Goal: Task Accomplishment & Management: Manage account settings

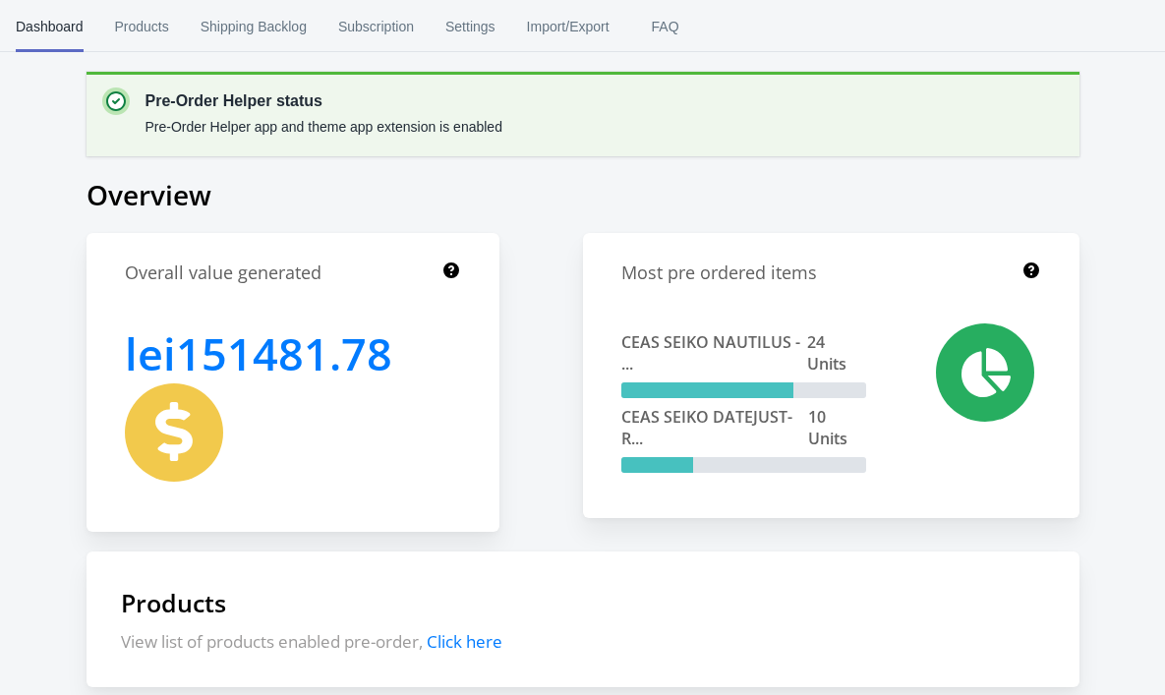
click at [850, 164] on circle "Close dialog" at bounding box center [852, 158] width 32 height 32
click at [154, 28] on span "Products" at bounding box center [142, 26] width 54 height 51
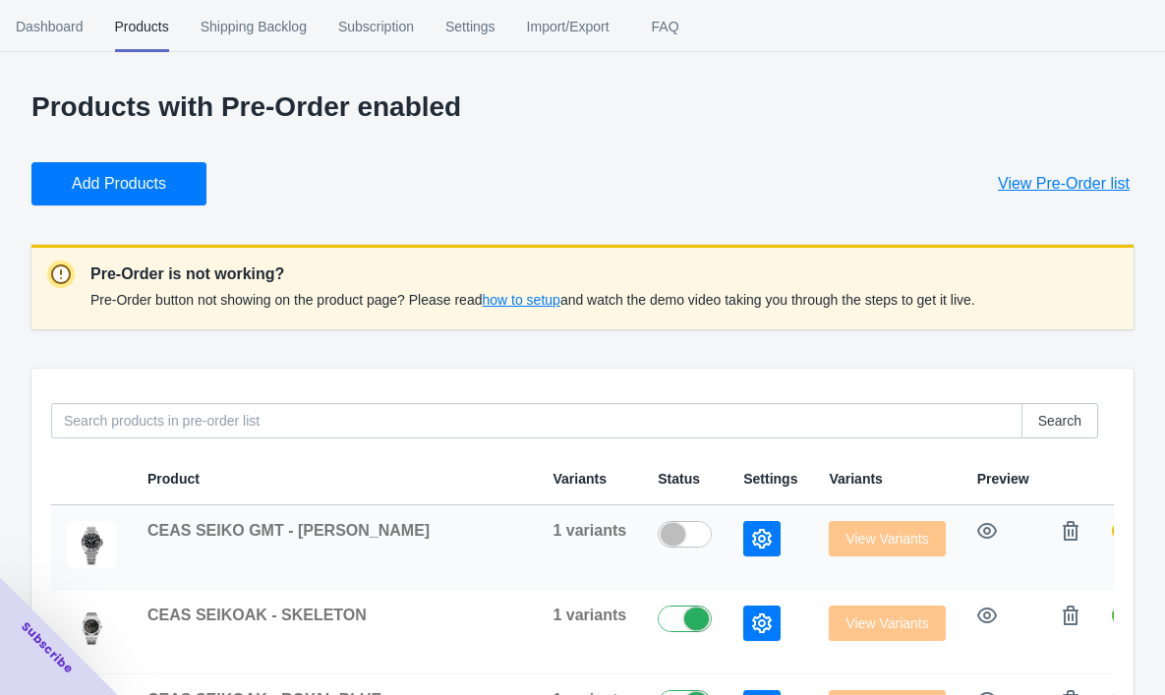
click at [658, 523] on label at bounding box center [690, 533] width 64 height 24
checkbox input "true"
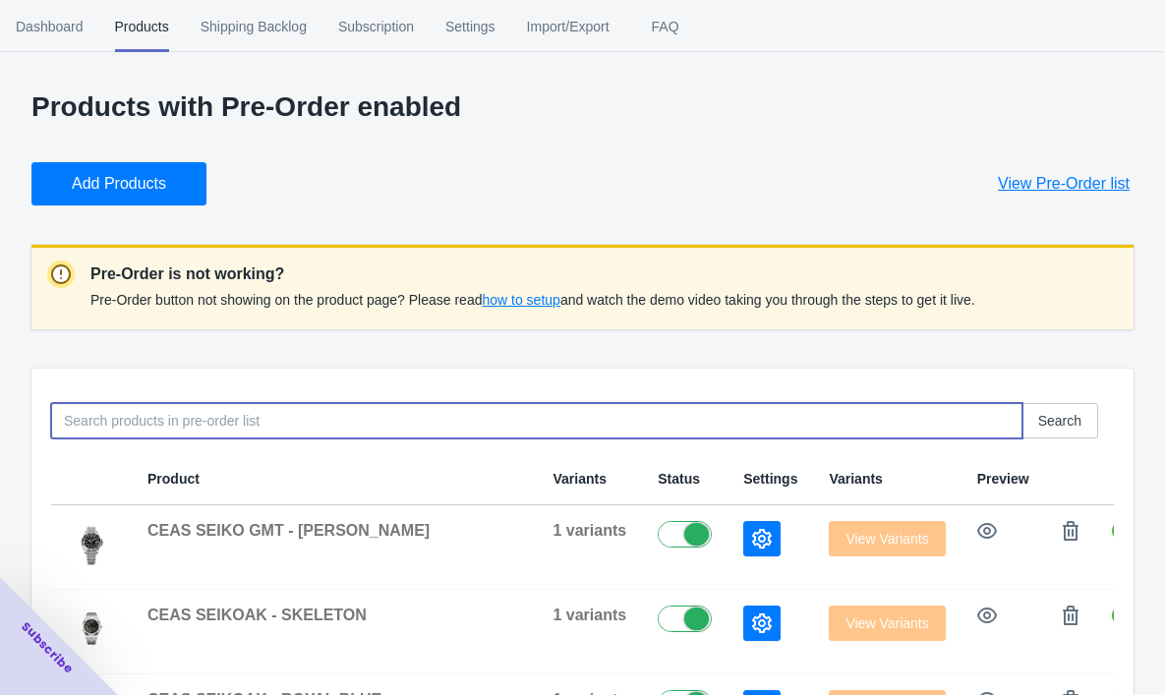
click at [607, 432] on input at bounding box center [536, 420] width 971 height 35
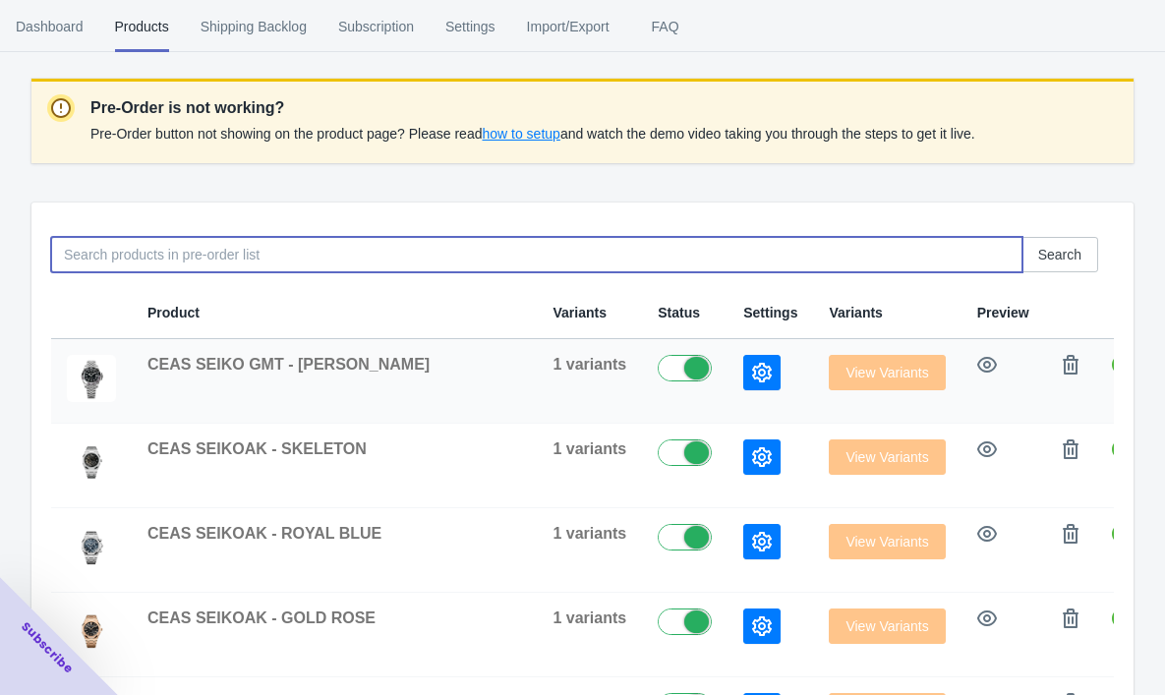
scroll to position [172, 0]
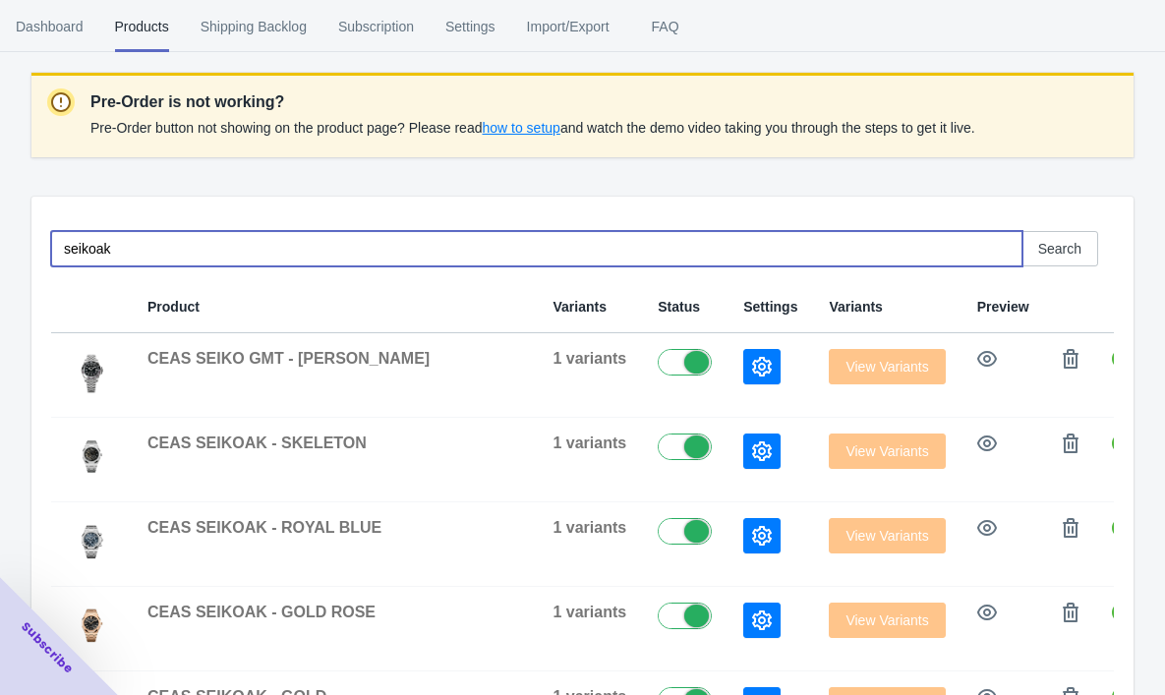
click at [325, 253] on input "seikoak" at bounding box center [536, 248] width 971 height 35
type input "seikoak"
click at [1085, 253] on button "Search" at bounding box center [1059, 248] width 77 height 35
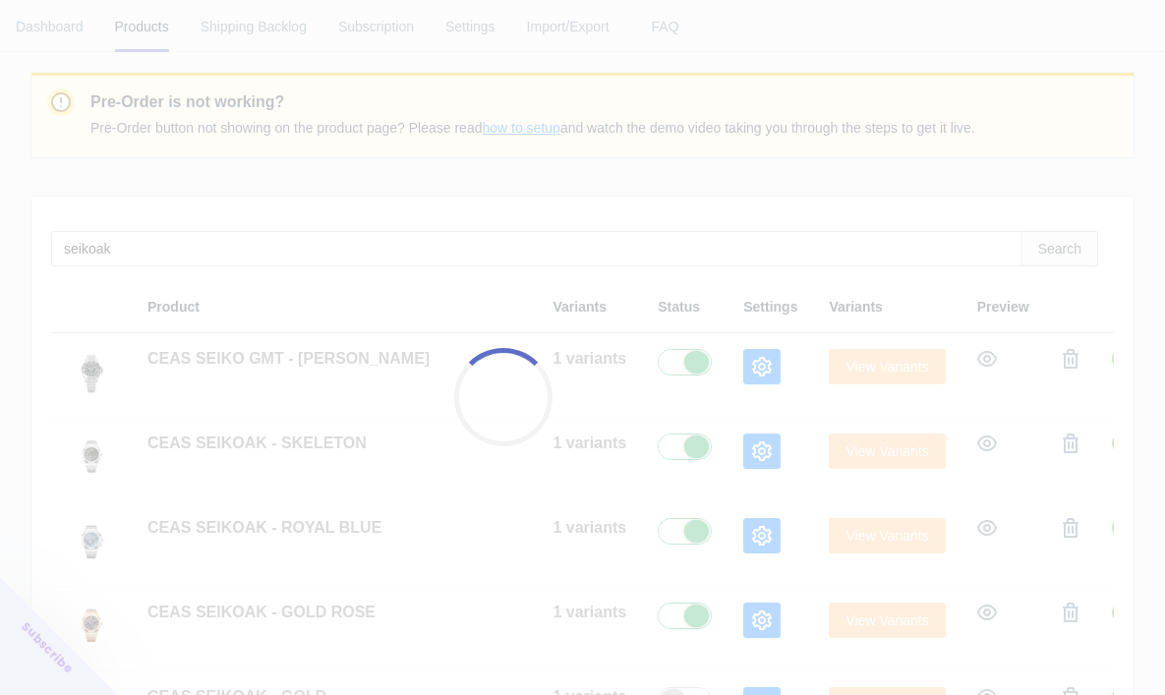
checkbox input "false"
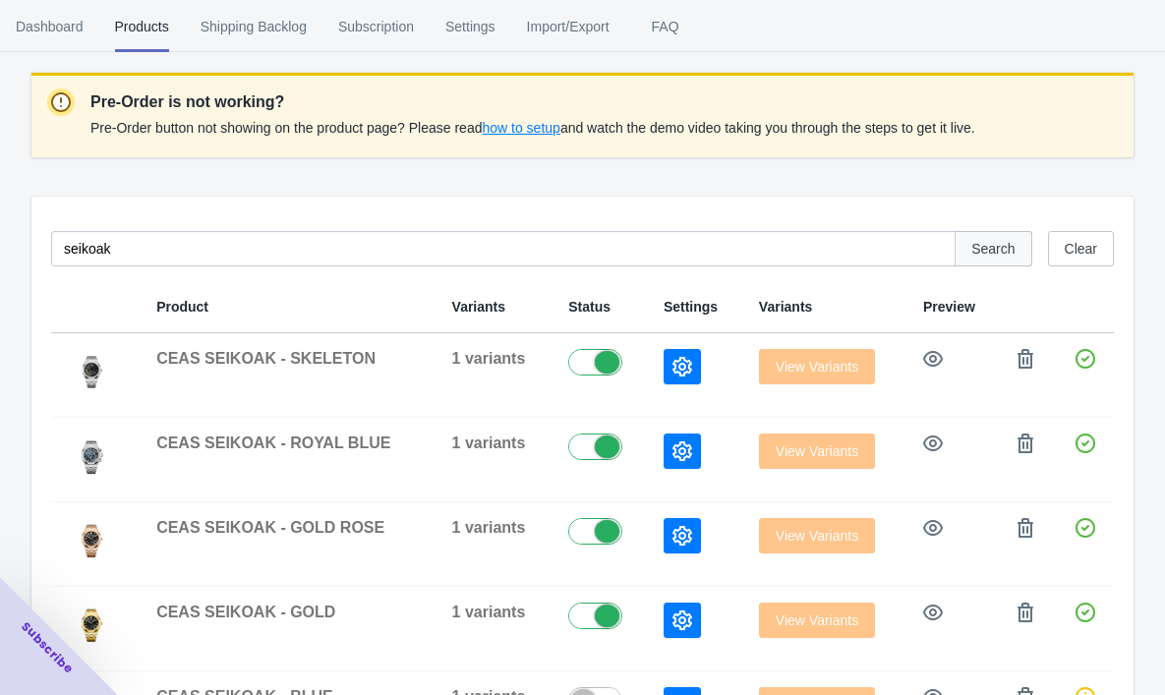
click at [994, 251] on span "Search" at bounding box center [992, 249] width 43 height 16
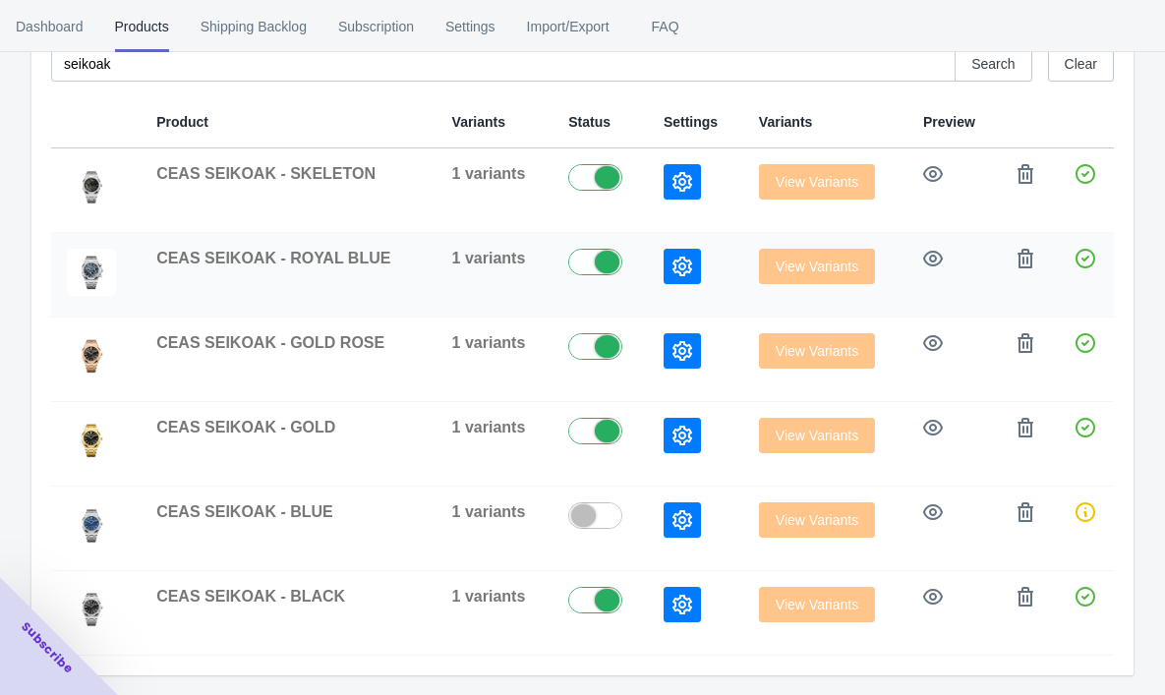
scroll to position [357, 0]
click at [592, 609] on label at bounding box center [600, 599] width 64 height 24
checkbox input "false"
click at [583, 443] on div at bounding box center [595, 431] width 54 height 27
checkbox input "false"
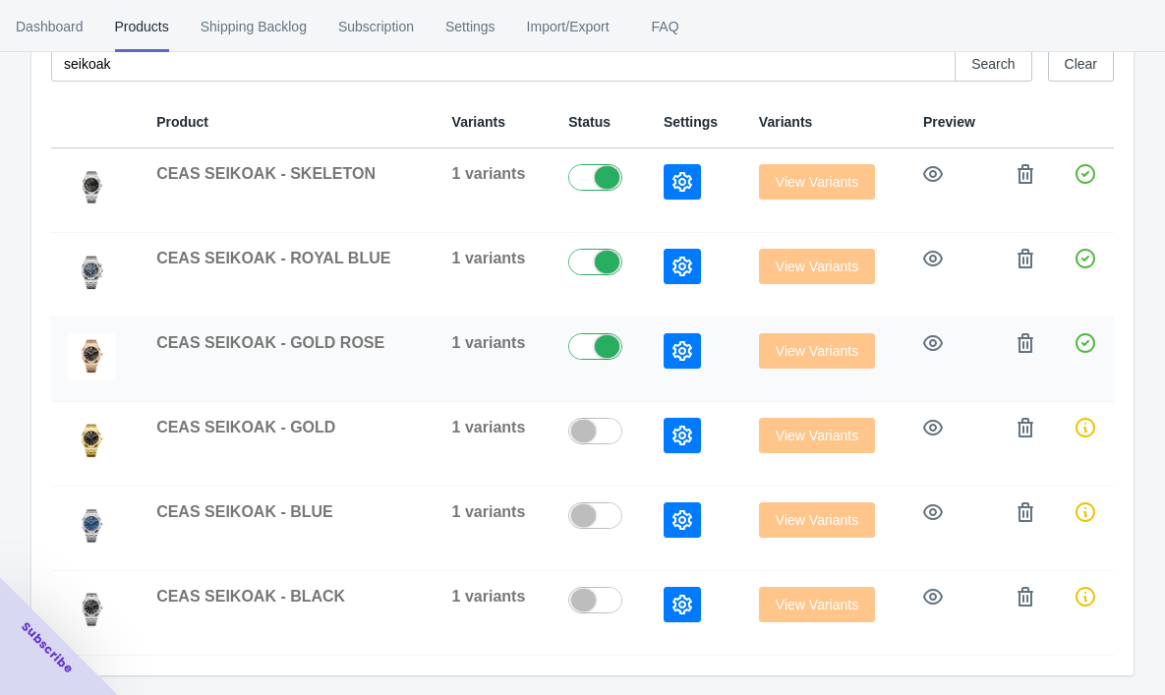
click at [590, 343] on label at bounding box center [600, 345] width 64 height 24
checkbox input "false"
click at [588, 183] on label at bounding box center [600, 176] width 64 height 24
checkbox input "false"
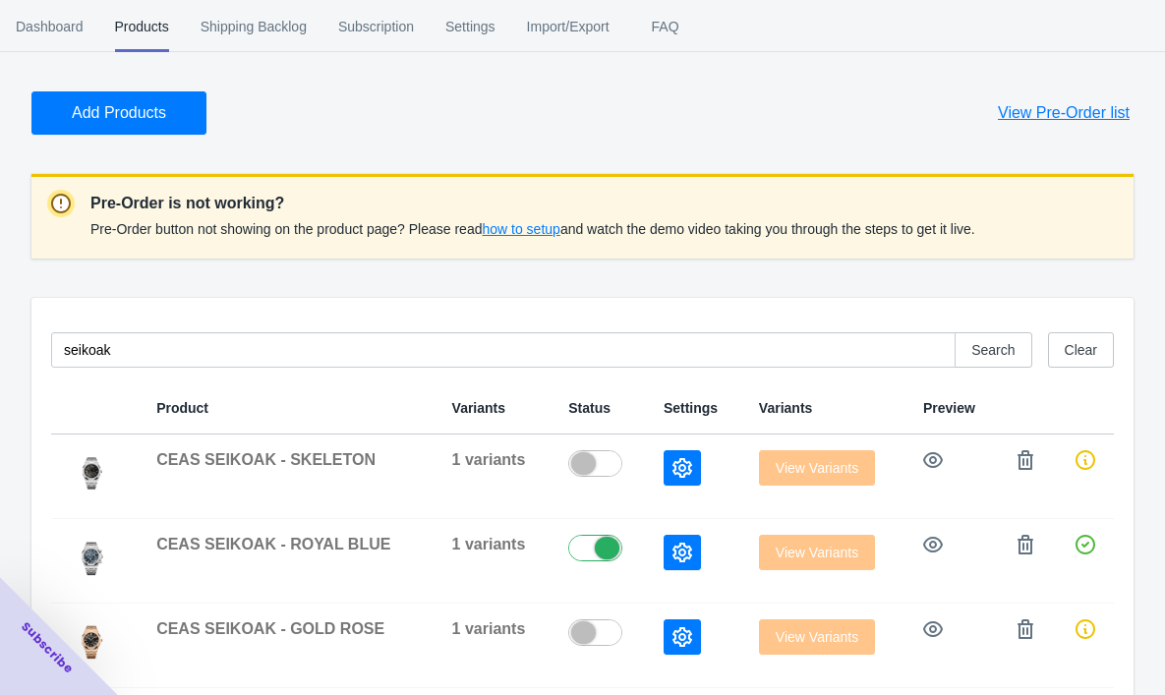
scroll to position [68, 0]
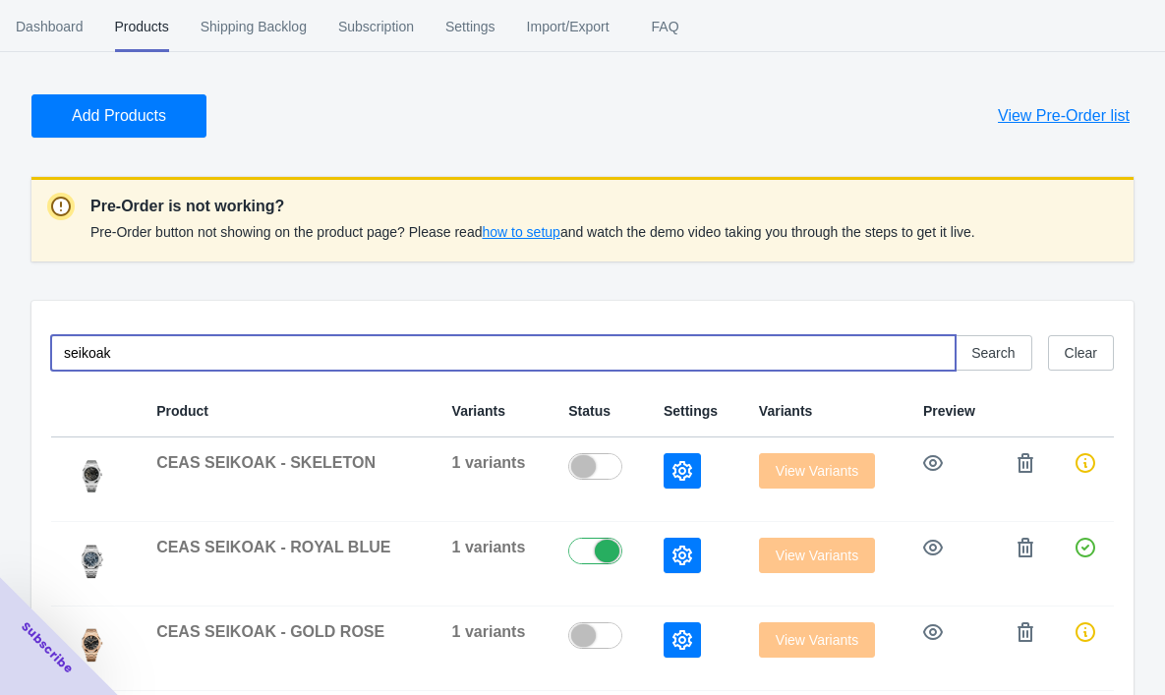
click at [154, 350] on input "seikoak" at bounding box center [503, 352] width 904 height 35
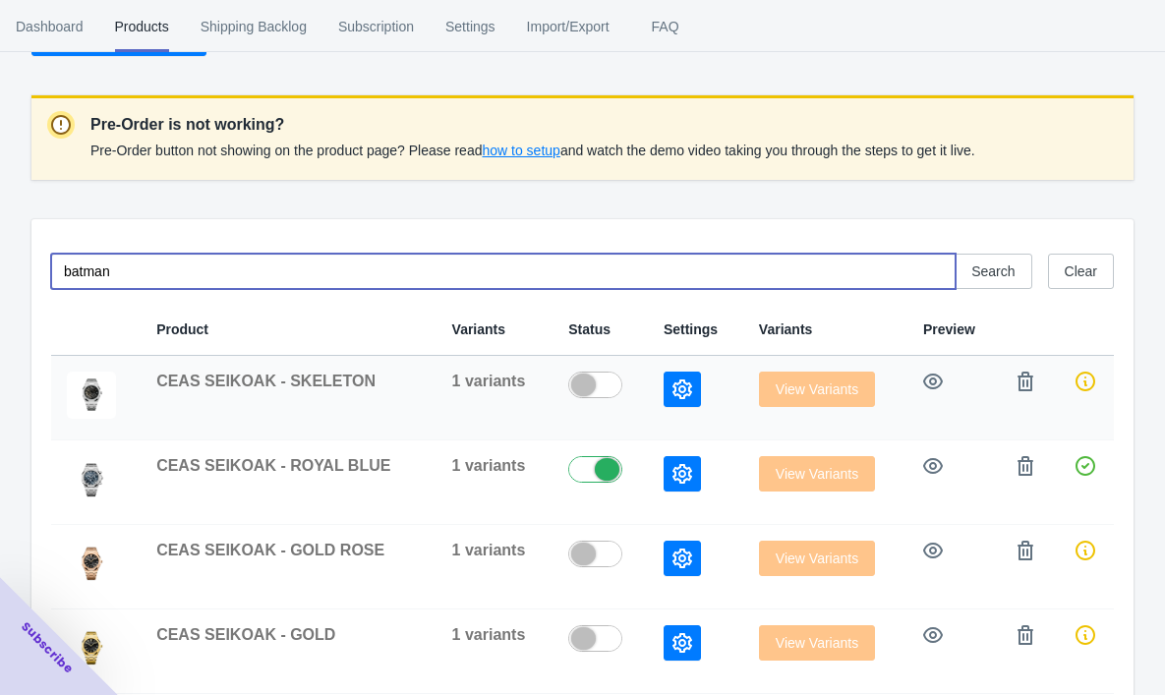
scroll to position [162, 0]
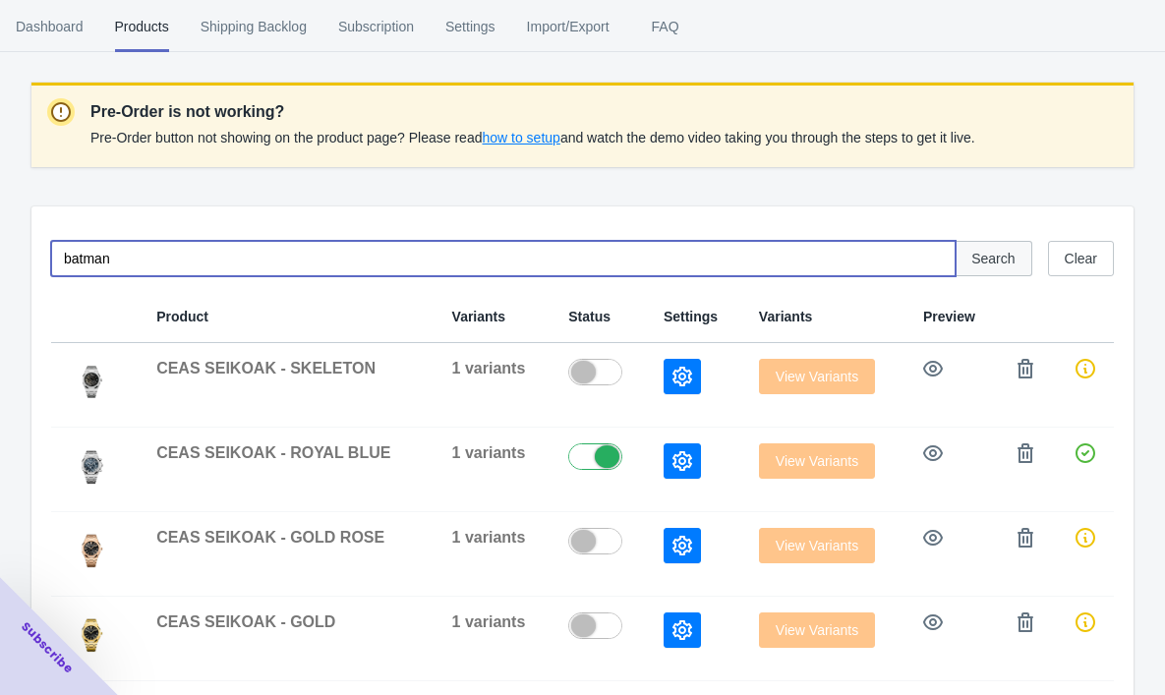
type input "batman"
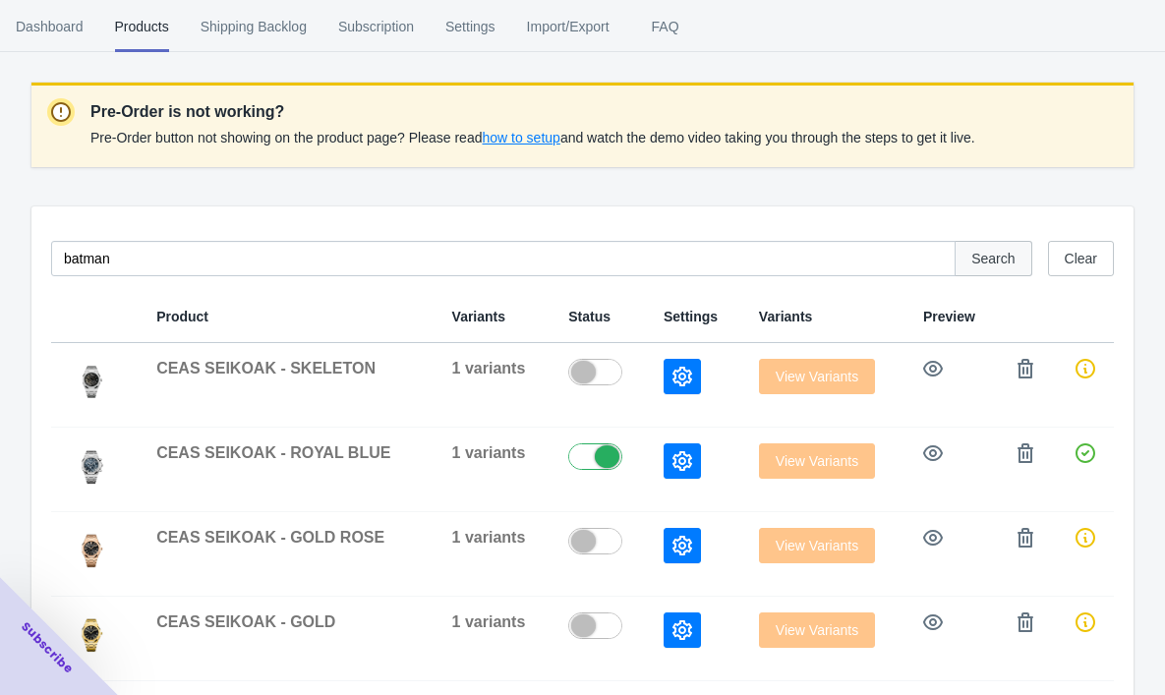
click at [972, 264] on span "Search" at bounding box center [992, 259] width 43 height 16
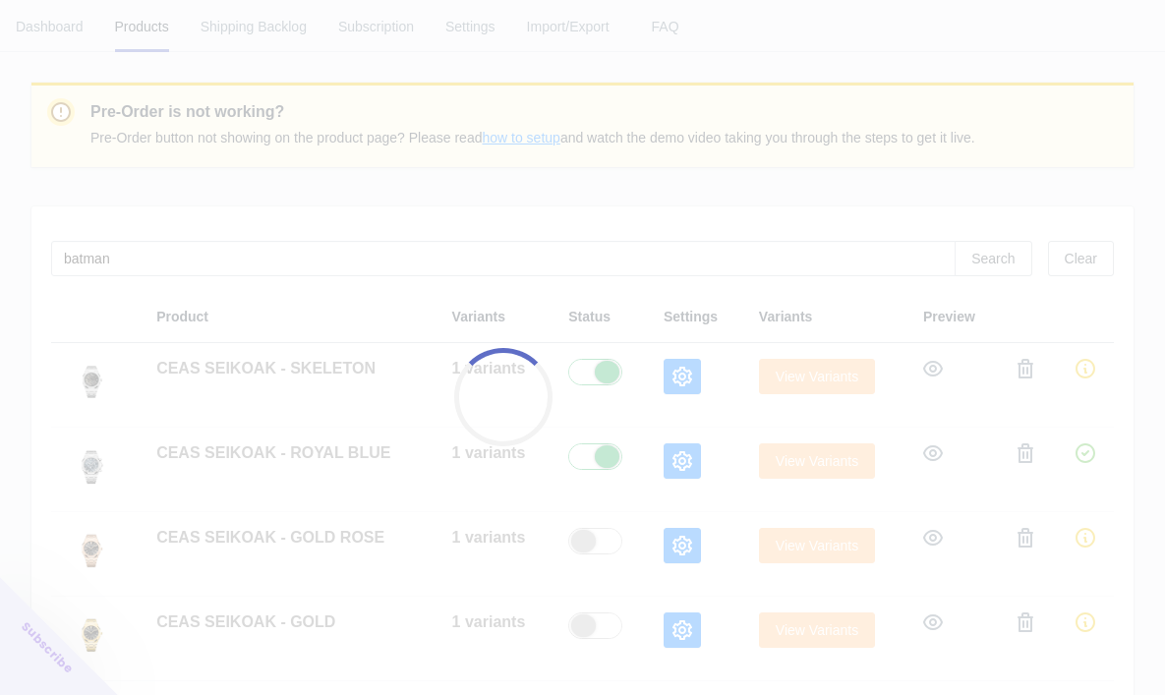
scroll to position [0, 0]
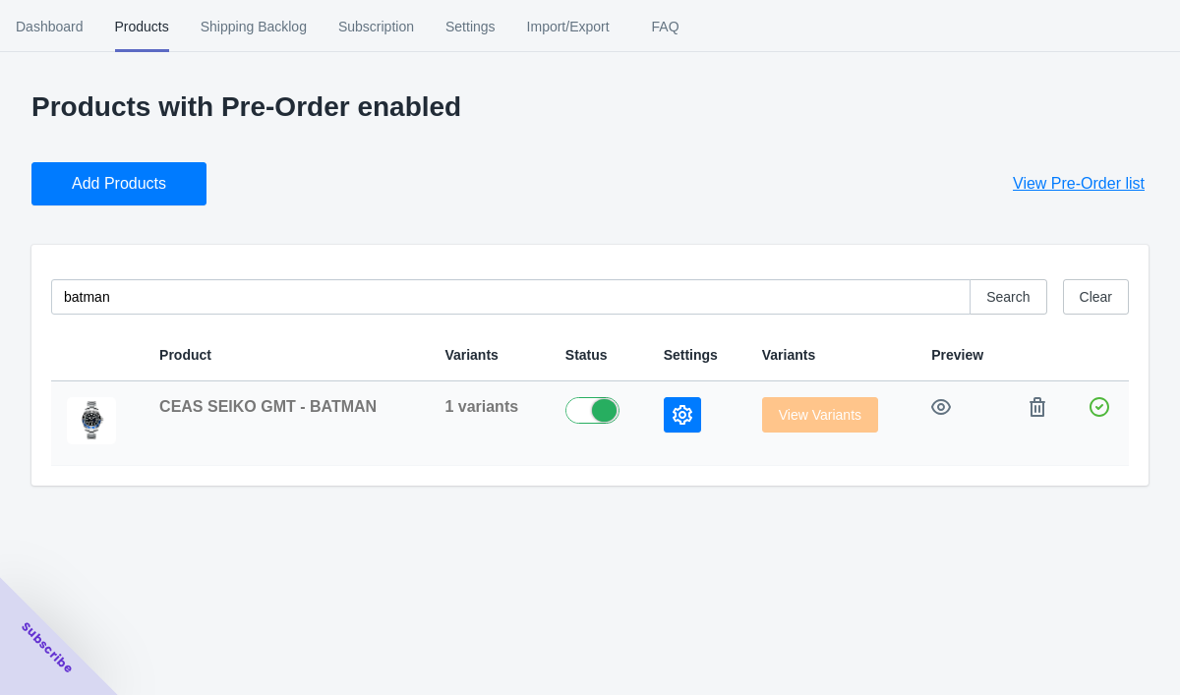
click at [587, 412] on label at bounding box center [598, 409] width 67 height 24
checkbox input "false"
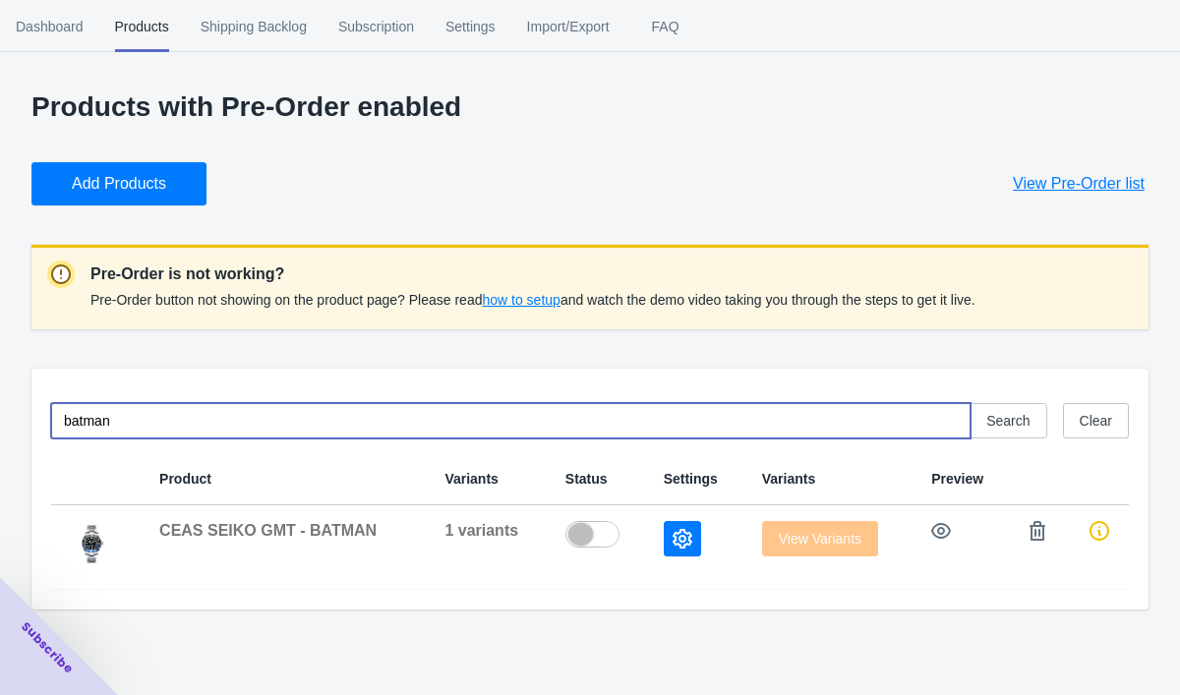
click at [490, 430] on input "batman" at bounding box center [510, 420] width 919 height 35
click at [489, 430] on input "batman" at bounding box center [510, 420] width 919 height 35
type input "tiff"
click at [1010, 421] on span "Search" at bounding box center [1007, 421] width 43 height 16
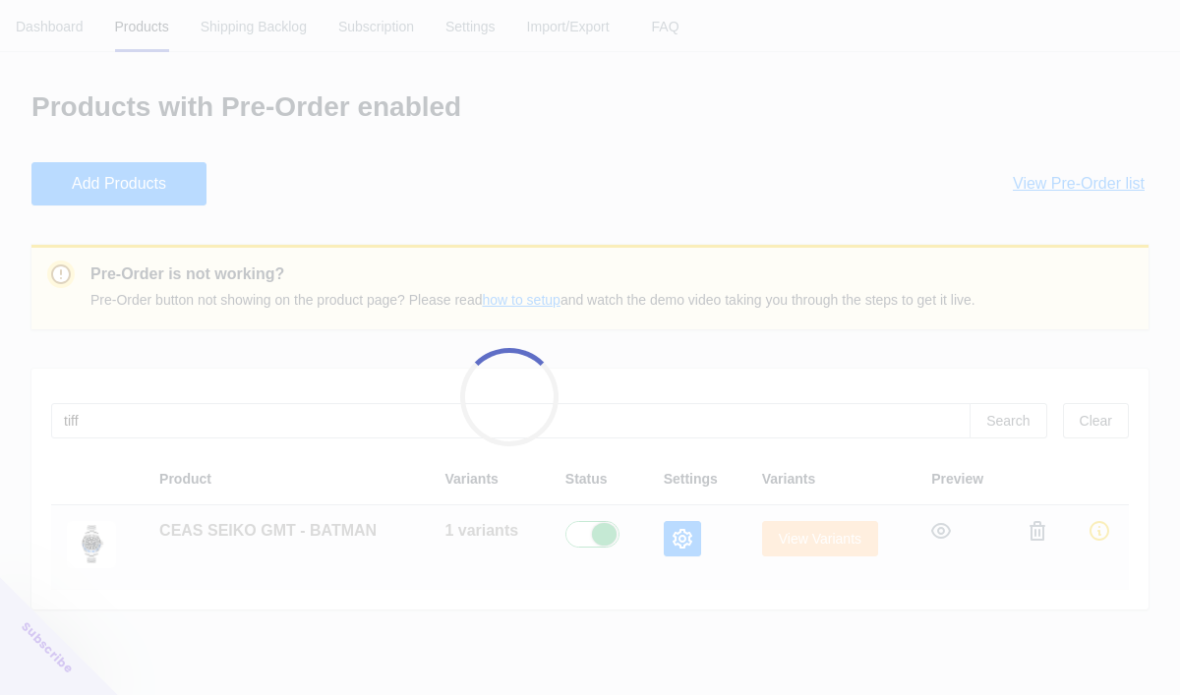
checkbox input "true"
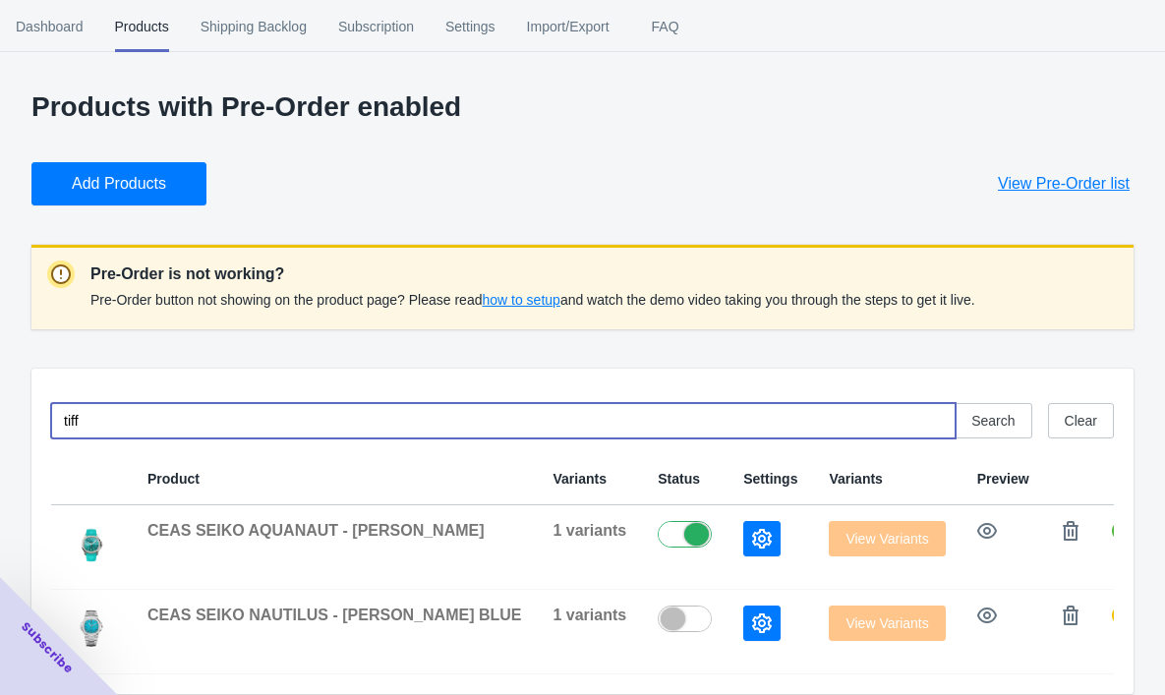
click at [136, 429] on input "tiff" at bounding box center [503, 420] width 904 height 35
type input "aqua"
drag, startPoint x: 136, startPoint y: 429, endPoint x: 1005, endPoint y: 424, distance: 869.1
click at [1005, 424] on span "Search" at bounding box center [992, 421] width 43 height 16
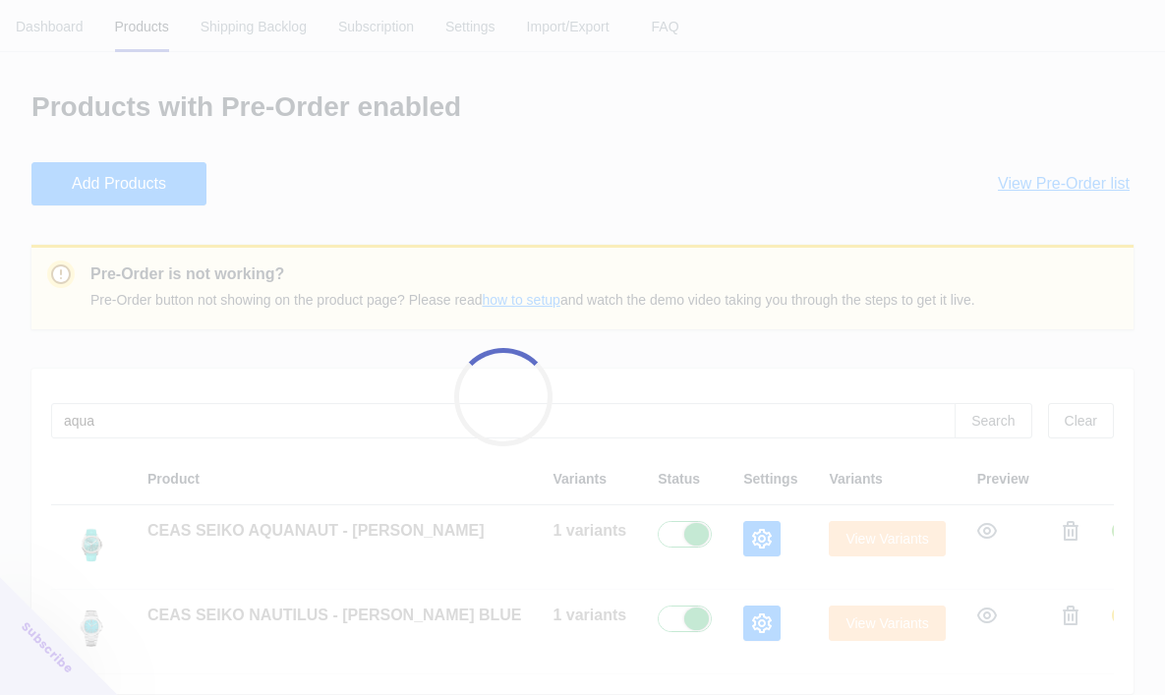
checkbox input "true"
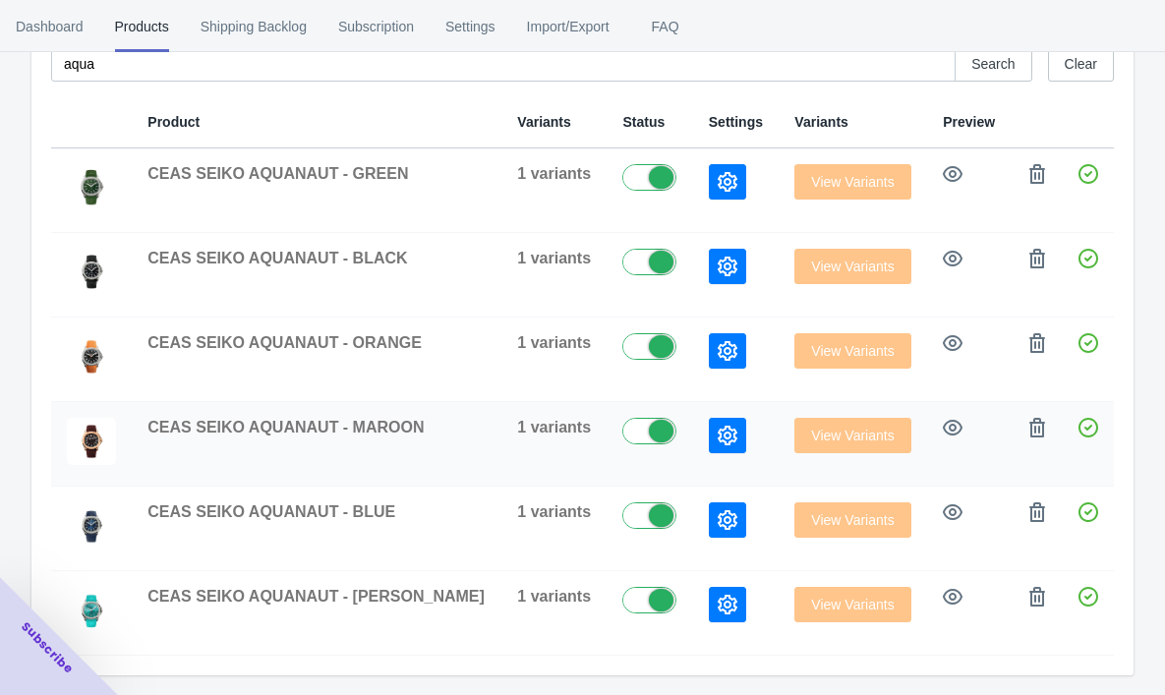
scroll to position [233, 0]
click at [622, 438] on label at bounding box center [654, 430] width 64 height 24
checkbox input "false"
click at [622, 513] on label at bounding box center [654, 514] width 64 height 24
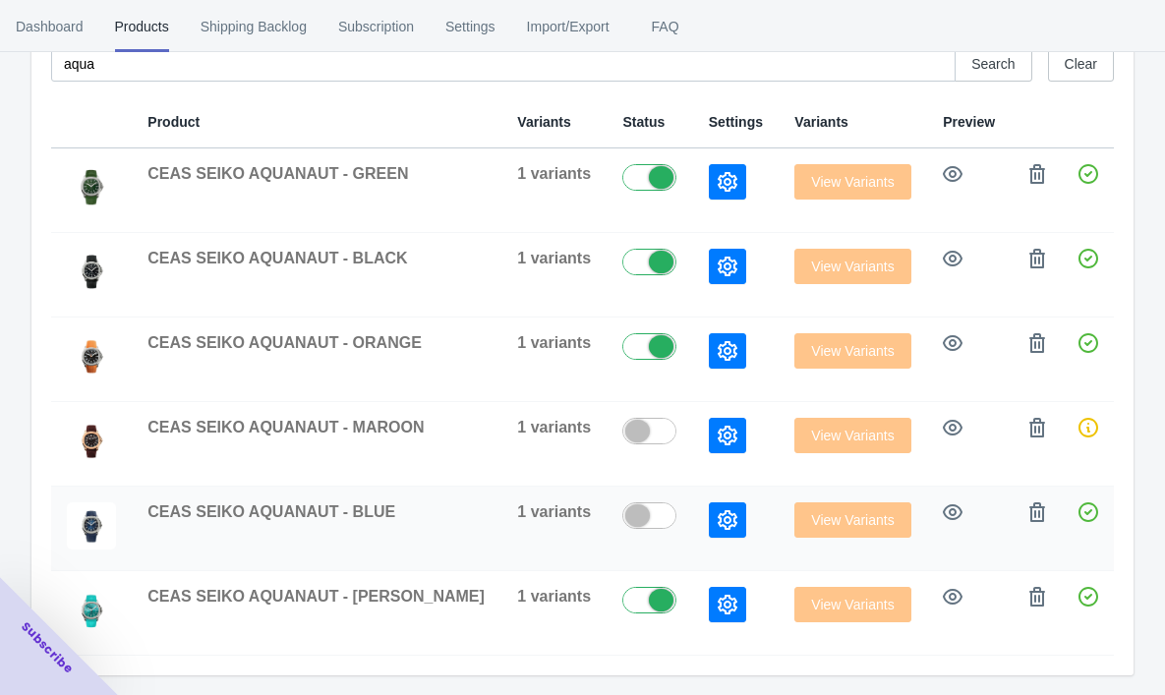
checkbox input "false"
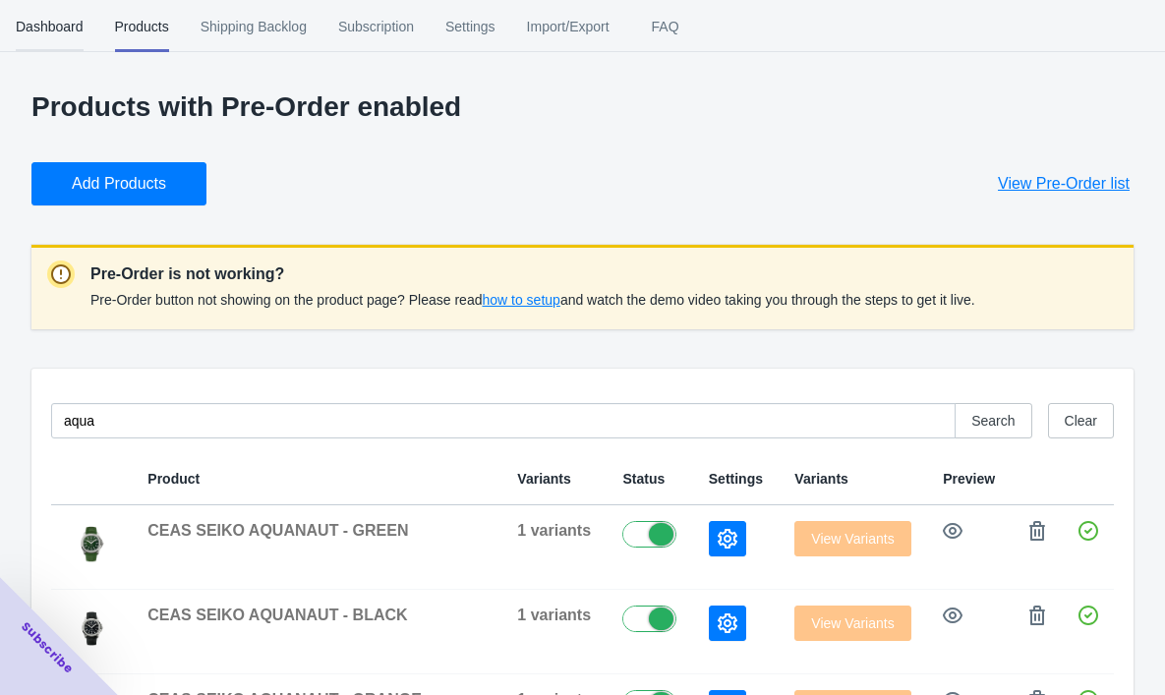
scroll to position [0, 0]
